Goal: Navigation & Orientation: Go to known website

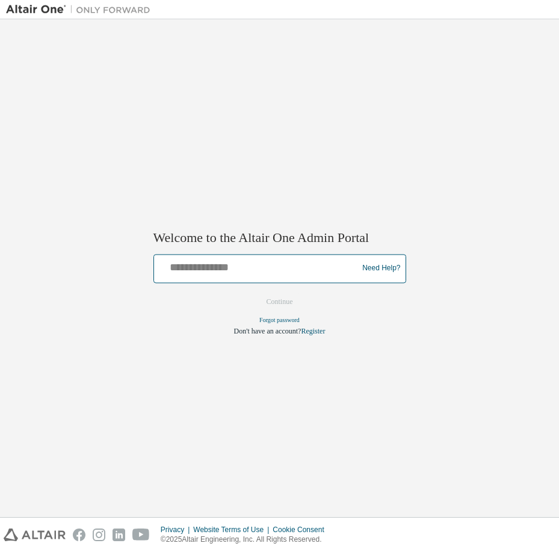
click at [187, 264] on input "text" at bounding box center [258, 265] width 198 height 17
type input "**********"
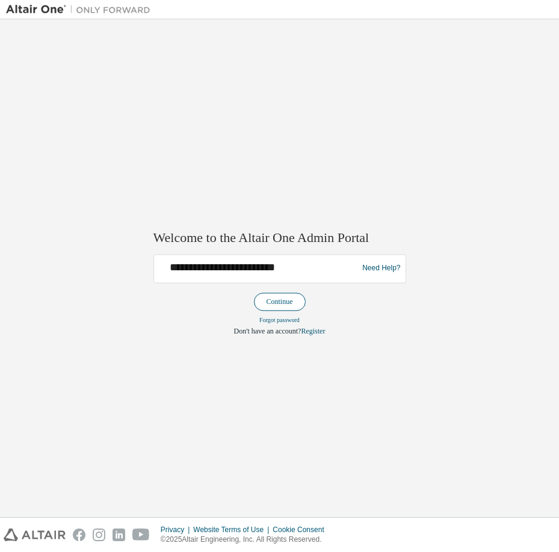
click at [284, 297] on button "Continue" at bounding box center [280, 301] width 52 height 18
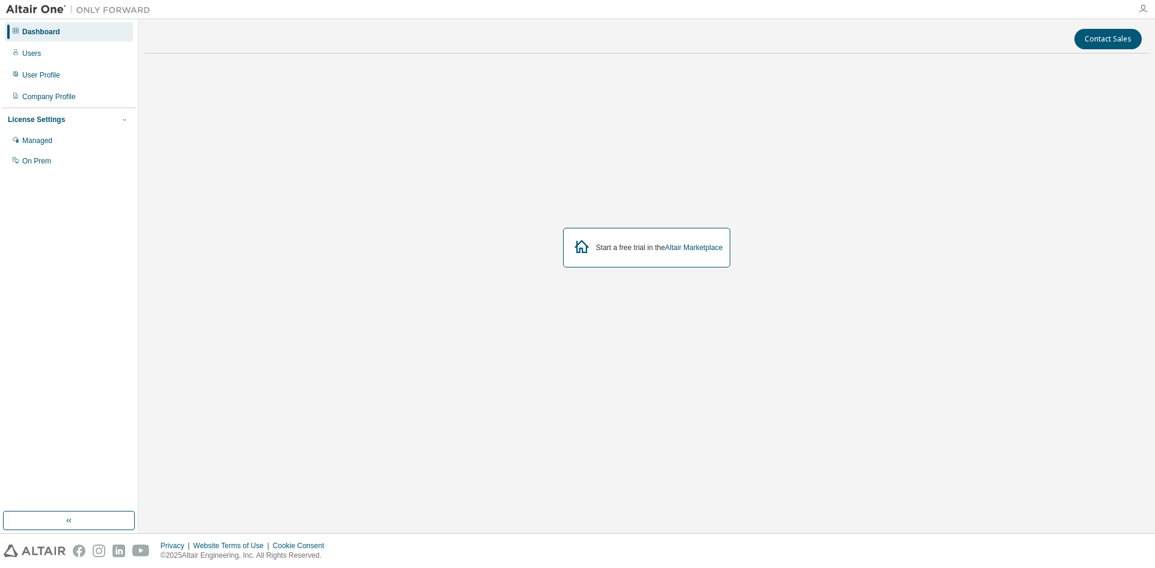
click at [558, 6] on icon "button" at bounding box center [1143, 9] width 10 height 10
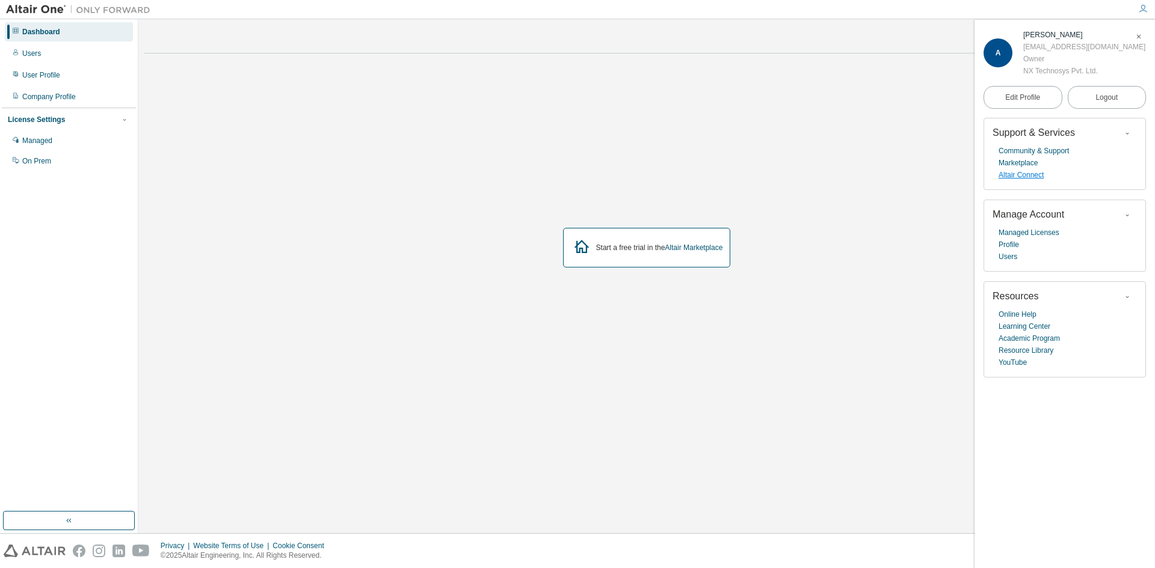
click at [558, 174] on link "Altair Connect" at bounding box center [1020, 175] width 45 height 12
click at [558, 94] on span "Logout" at bounding box center [1106, 97] width 22 height 12
